Goal: Task Accomplishment & Management: Manage account settings

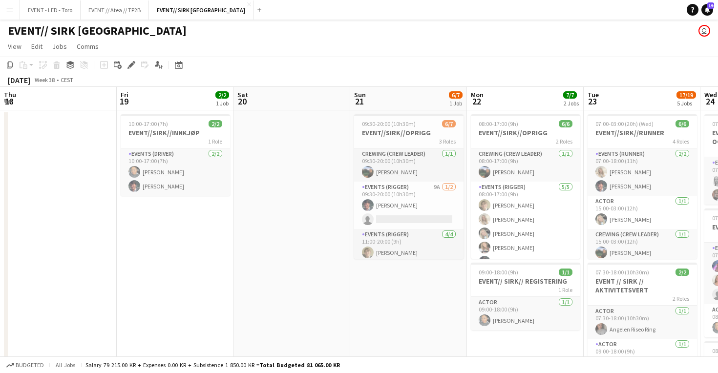
scroll to position [0, 409]
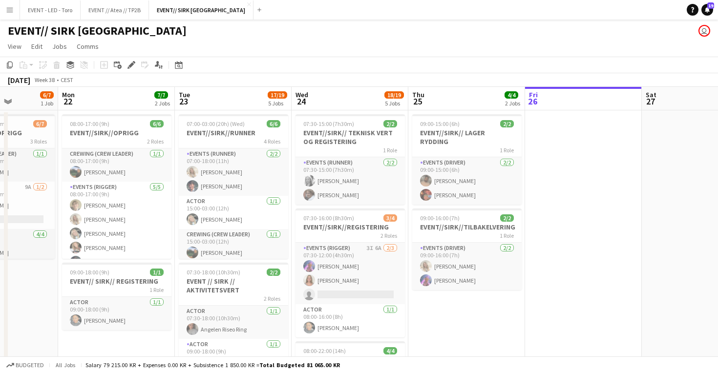
click at [19, 8] on button "Menu" at bounding box center [10, 10] width 20 height 20
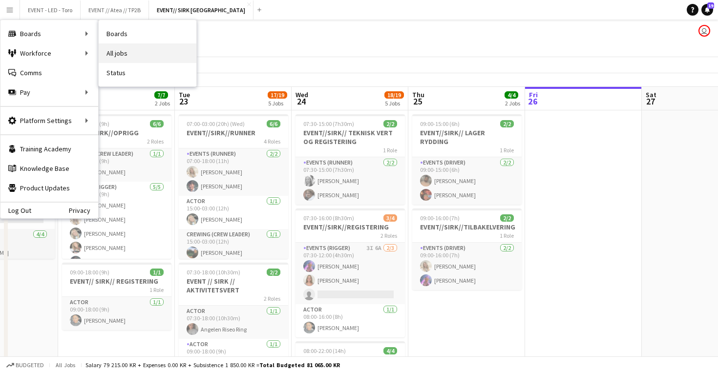
click at [135, 56] on link "All jobs" at bounding box center [148, 53] width 98 height 20
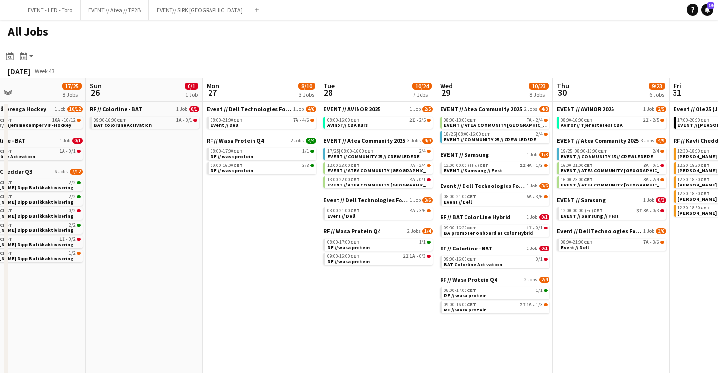
scroll to position [0, 420]
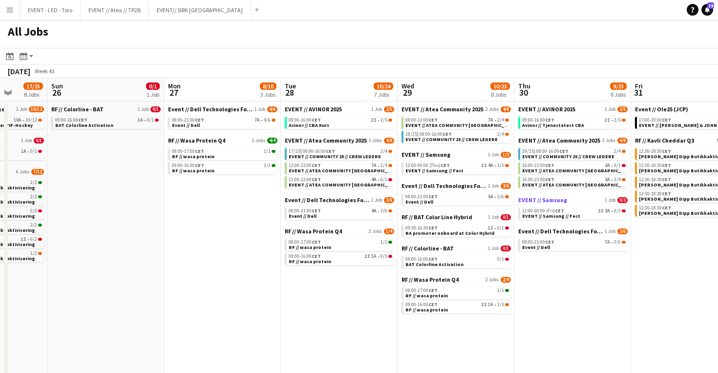
click at [556, 201] on span "EVENT // Samsung" at bounding box center [542, 199] width 49 height 7
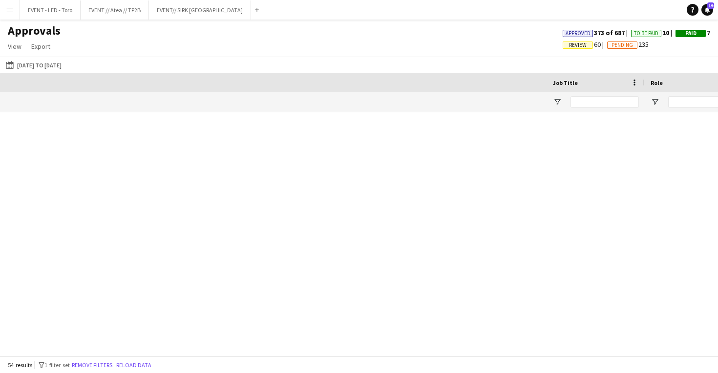
scroll to position [0, 686]
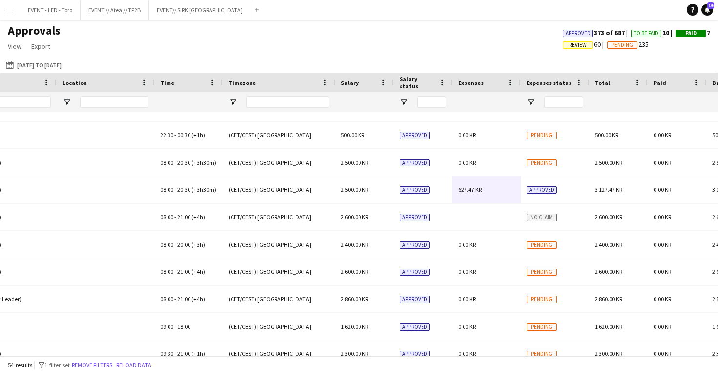
click at [10, 10] on app-icon "Menu" at bounding box center [10, 10] width 8 height 8
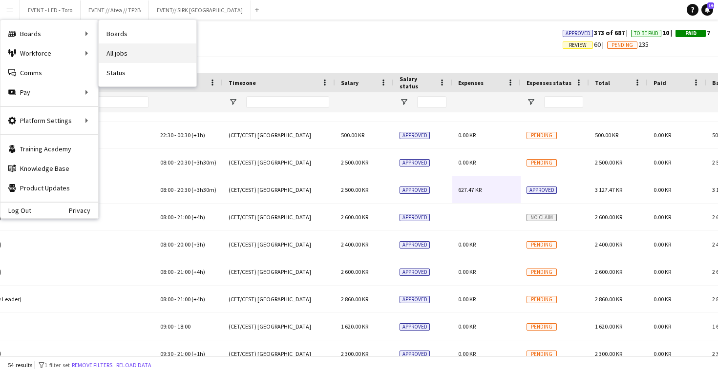
click at [133, 57] on link "All jobs" at bounding box center [148, 53] width 98 height 20
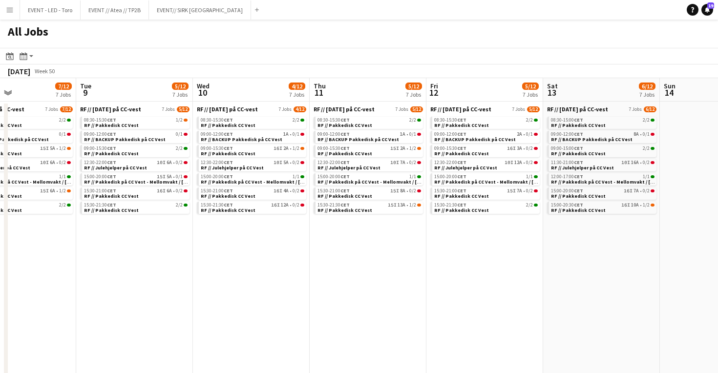
scroll to position [0, 391]
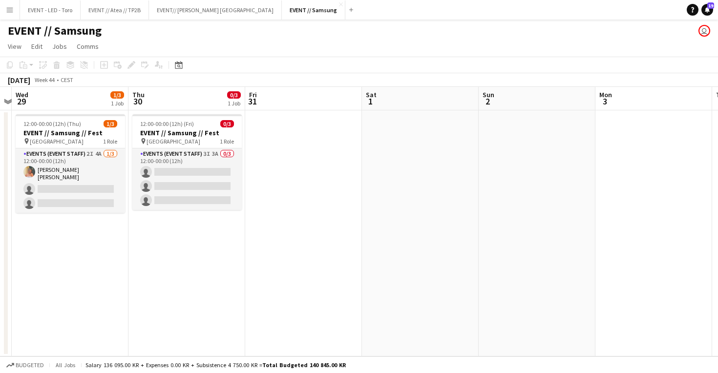
scroll to position [0, 321]
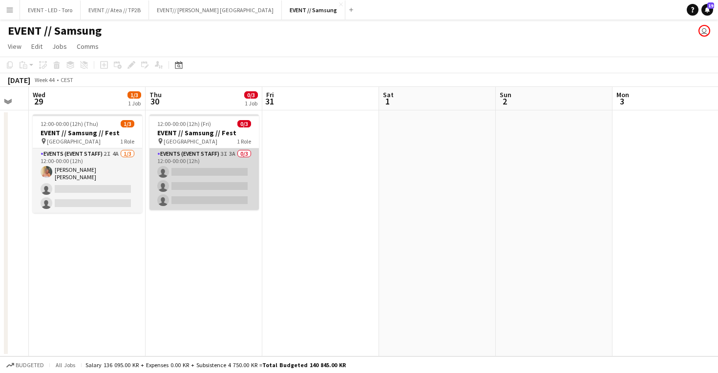
click at [191, 182] on app-card-role "Events (Event Staff) 3I 3A 0/3 12:00-00:00 (12h) single-neutral-actions single-…" at bounding box center [203, 179] width 109 height 62
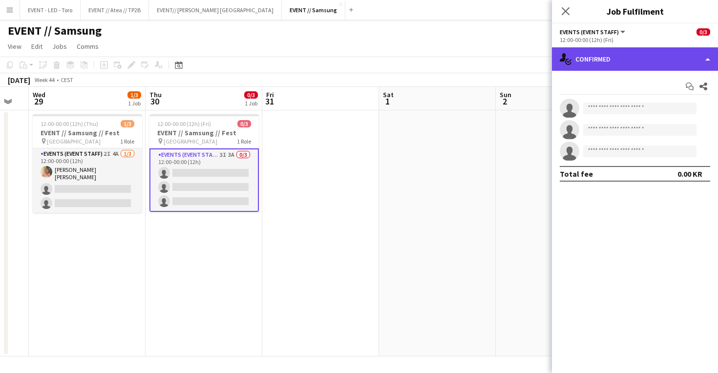
click at [647, 54] on div "single-neutral-actions-check-2 Confirmed" at bounding box center [635, 58] width 166 height 23
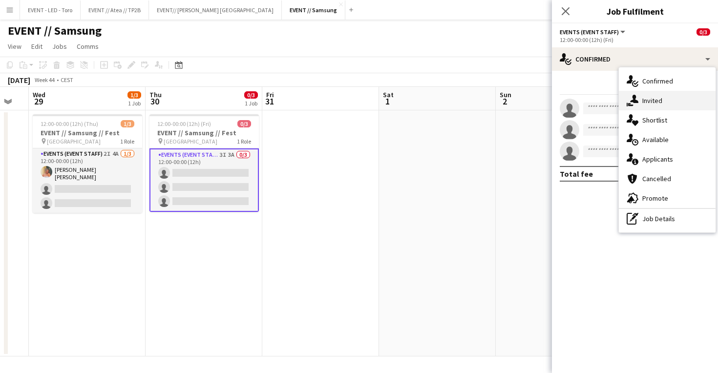
click at [657, 96] on span "Invited" at bounding box center [652, 100] width 20 height 9
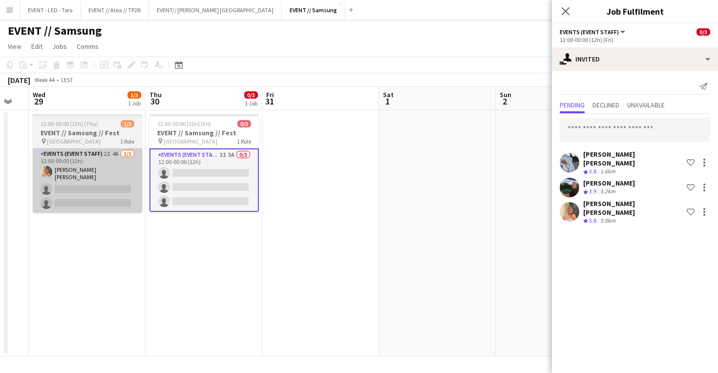
click at [132, 184] on app-card-role "Events (Event Staff) 2I 4A [DATE] 12:00-00:00 (12h) [PERSON_NAME] [PERSON_NAME]…" at bounding box center [87, 180] width 109 height 64
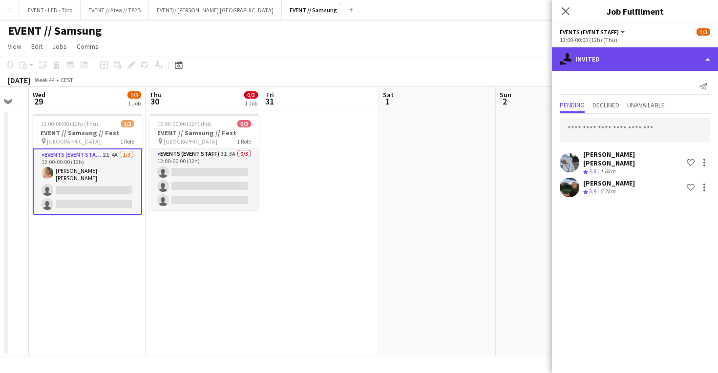
click at [654, 64] on div "single-neutral-actions-share-1 Invited" at bounding box center [635, 58] width 166 height 23
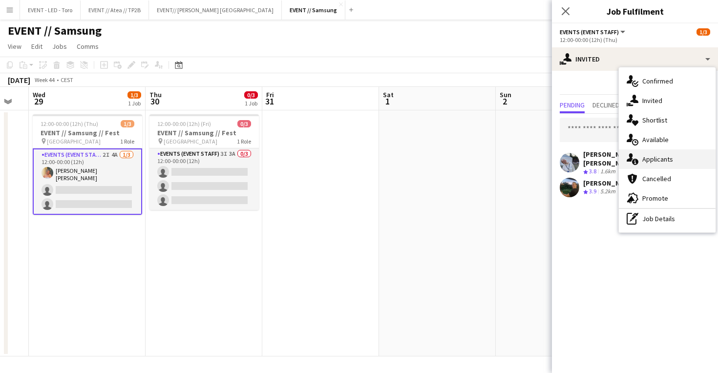
click at [654, 153] on div "single-neutral-actions-information Applicants" at bounding box center [667, 159] width 97 height 20
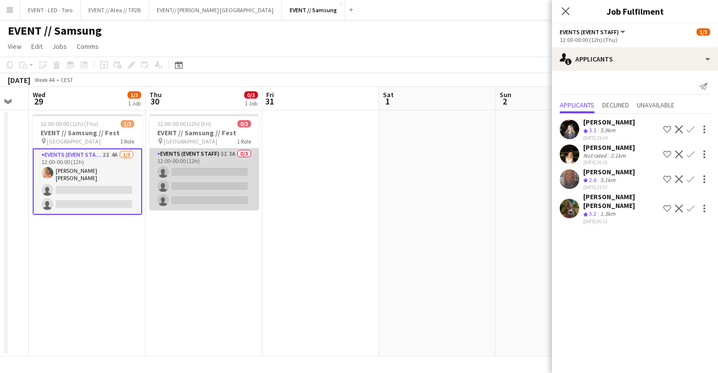
scroll to position [0, 322]
click at [220, 195] on app-card-role "Events (Event Staff) 3I 3A 0/3 12:00-00:00 (12h) single-neutral-actions single-…" at bounding box center [203, 179] width 109 height 62
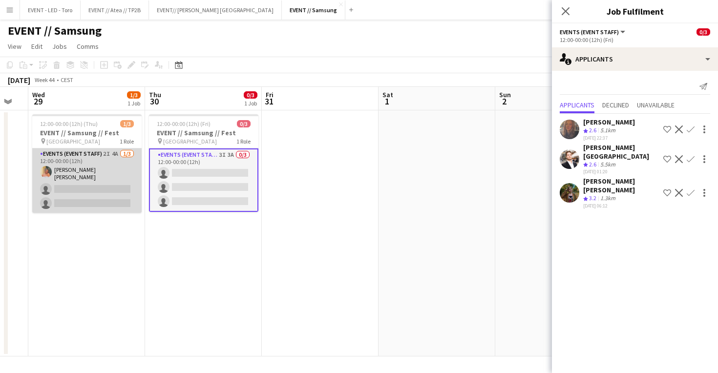
click at [120, 204] on app-card-role "Events (Event Staff) 2I 4A [DATE] 12:00-00:00 (12h) [PERSON_NAME] [PERSON_NAME]…" at bounding box center [86, 180] width 109 height 64
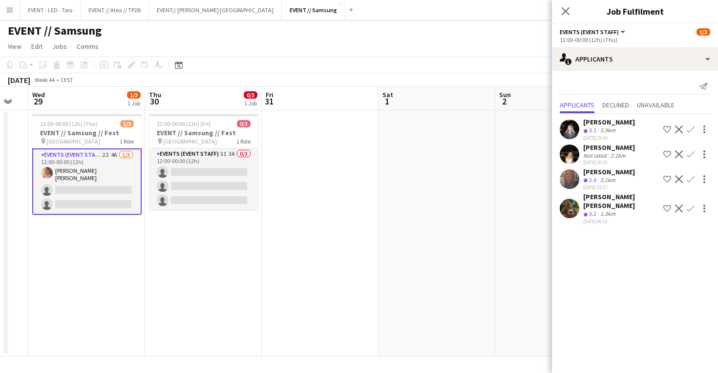
click at [324, 181] on app-date-cell at bounding box center [320, 233] width 117 height 246
